Goal: Check status: Check status

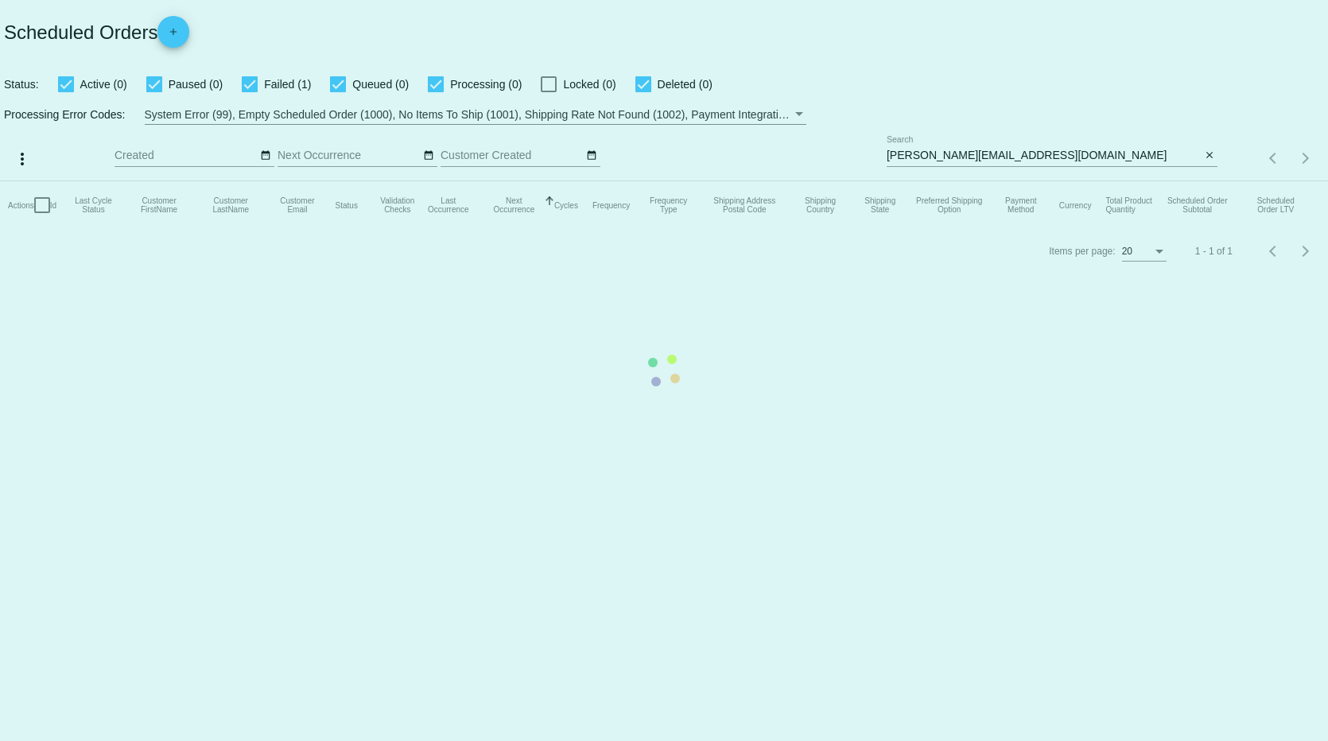
click at [1209, 181] on mat-table "Actions Id Last Cycle Status Customer FirstName Customer LastName Customer Emai…" at bounding box center [664, 205] width 1328 height 48
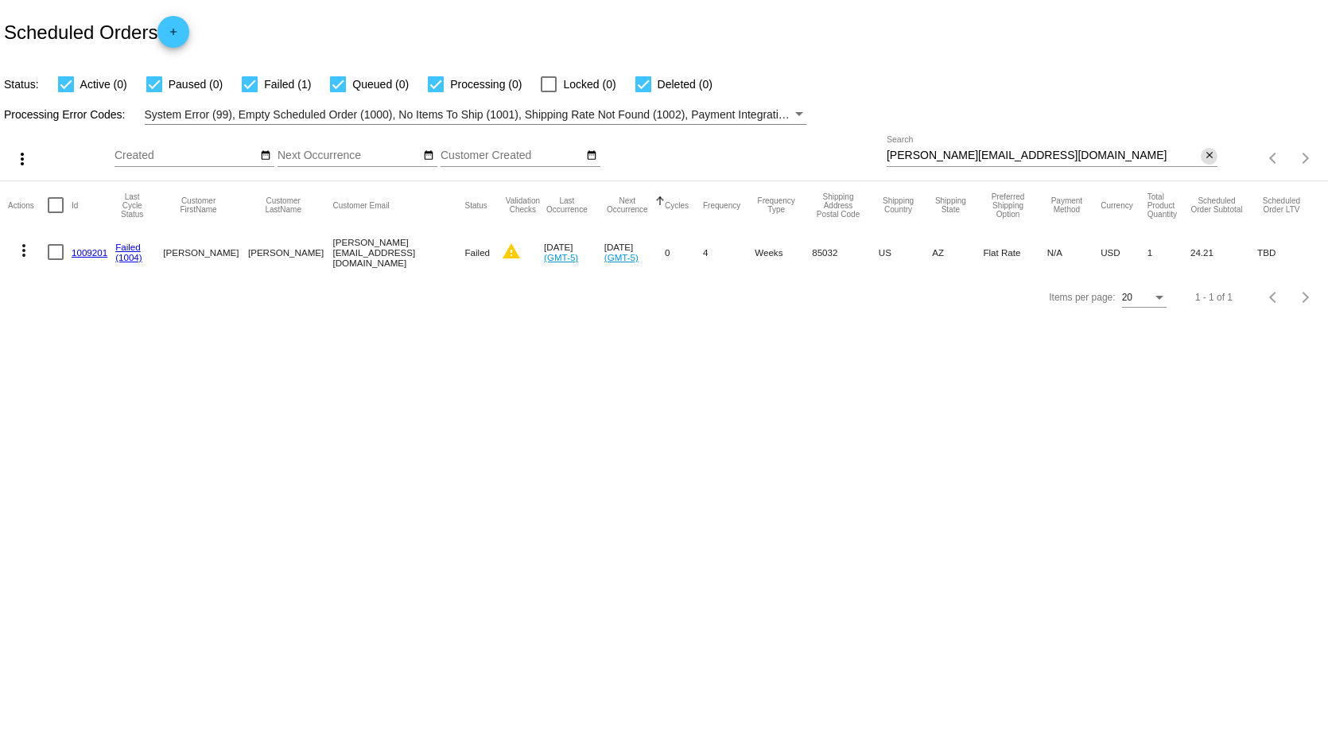
click at [1209, 154] on mat-icon "close" at bounding box center [1209, 155] width 11 height 13
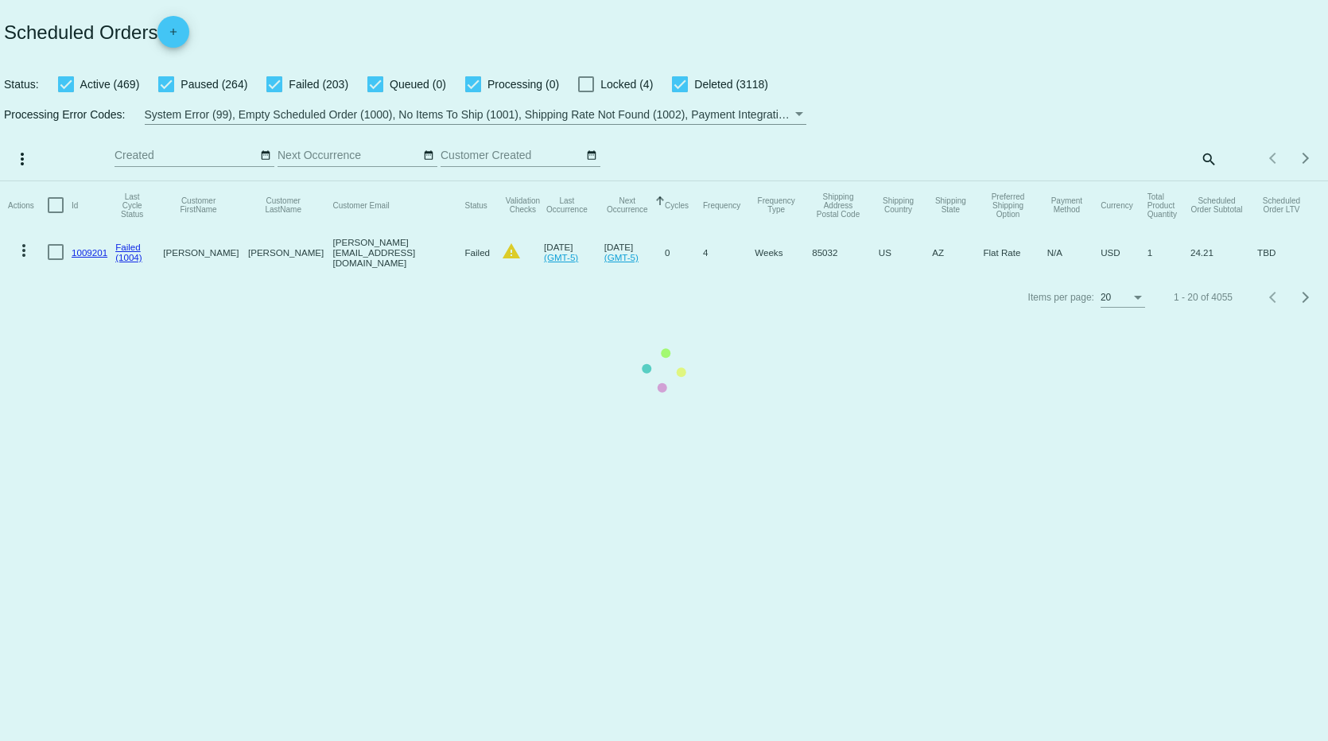
click at [1211, 181] on mat-table "Actions Id Last Cycle Status Customer FirstName Customer LastName Customer Emai…" at bounding box center [664, 228] width 1328 height 94
click at [1205, 181] on mat-table "Actions Id Last Cycle Status Customer FirstName Customer LastName Customer Emai…" at bounding box center [664, 228] width 1328 height 94
click at [1208, 181] on mat-table "Actions Id Last Cycle Status Customer FirstName Customer LastName Customer Emai…" at bounding box center [664, 228] width 1328 height 94
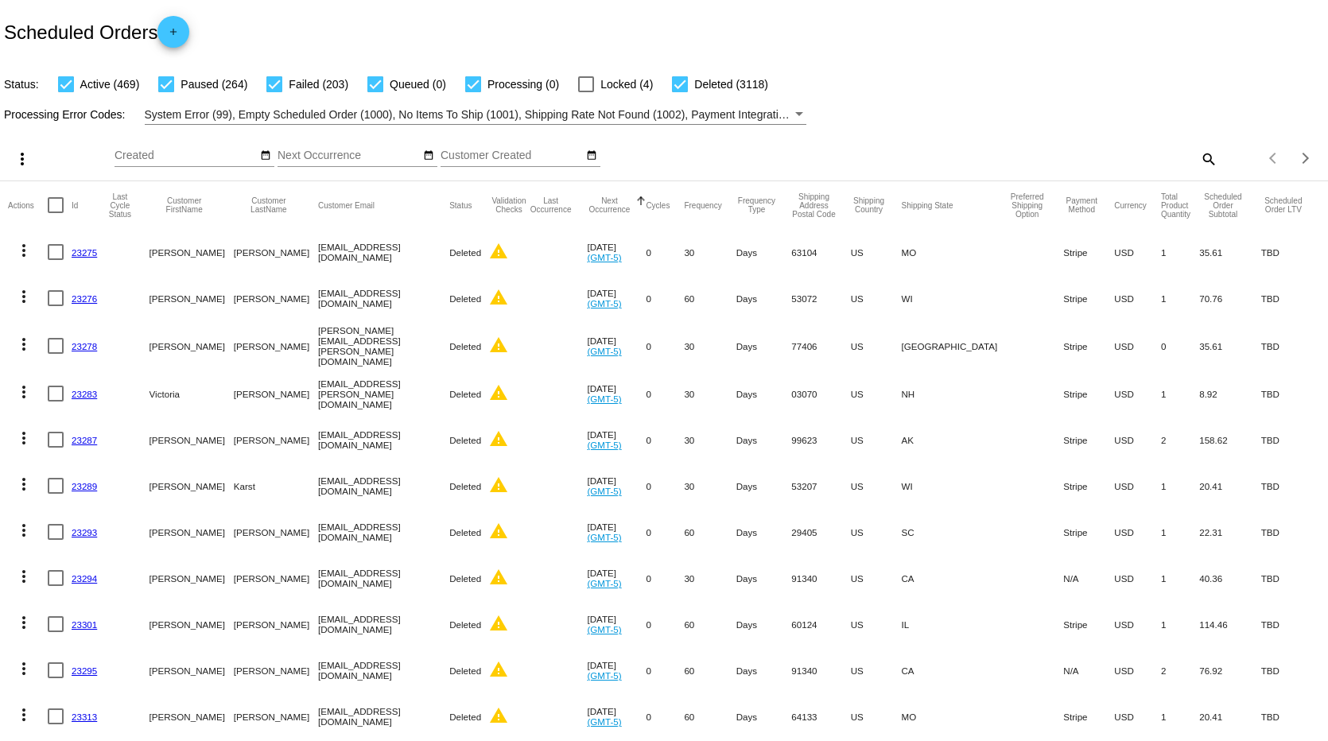
click at [1201, 157] on mat-icon "search" at bounding box center [1207, 158] width 19 height 25
paste input "[EMAIL_ADDRESS][DOMAIN_NAME]"
type input "[EMAIL_ADDRESS][DOMAIN_NAME]"
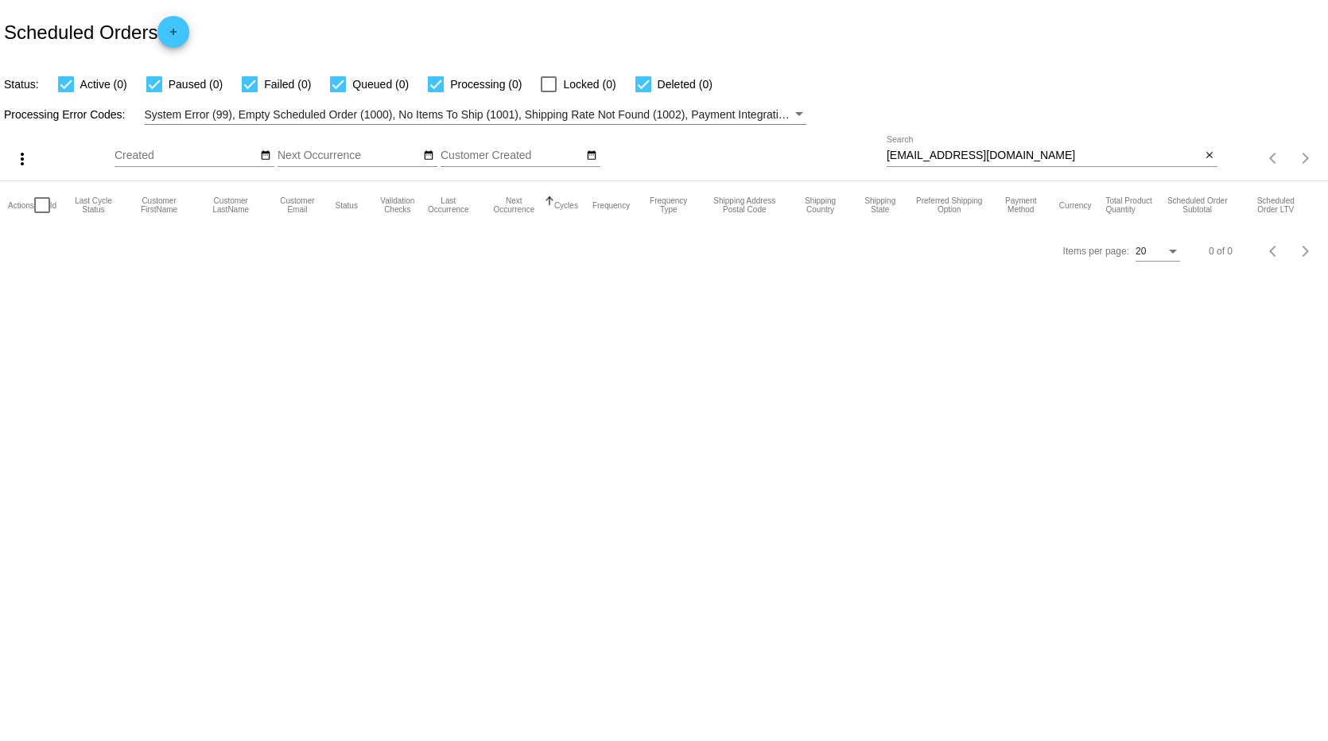
click at [1049, 487] on body "Scheduled Orders add Status: Active (0) Paused (0) Failed (0) Queued (0) Proces…" at bounding box center [664, 370] width 1328 height 741
click at [1204, 153] on mat-icon "close" at bounding box center [1209, 155] width 11 height 13
